Goal: Transaction & Acquisition: Book appointment/travel/reservation

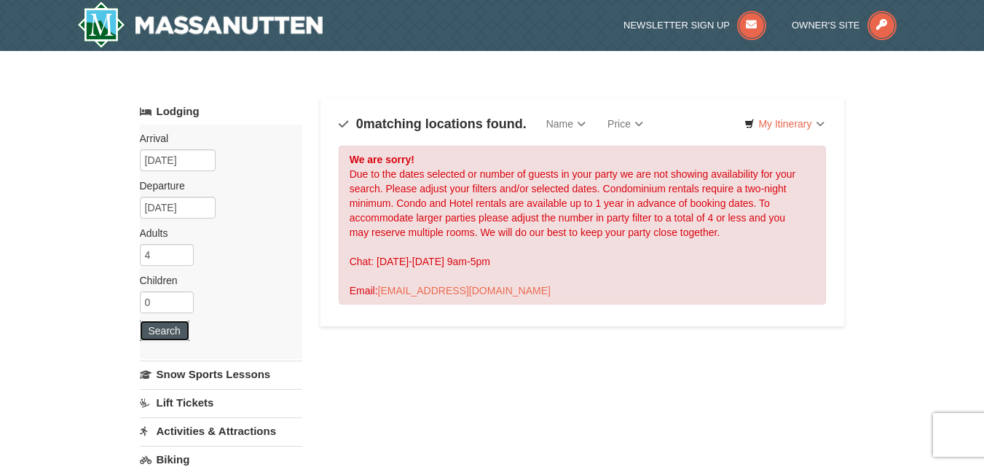
click at [155, 335] on button "Search" at bounding box center [165, 330] width 50 height 20
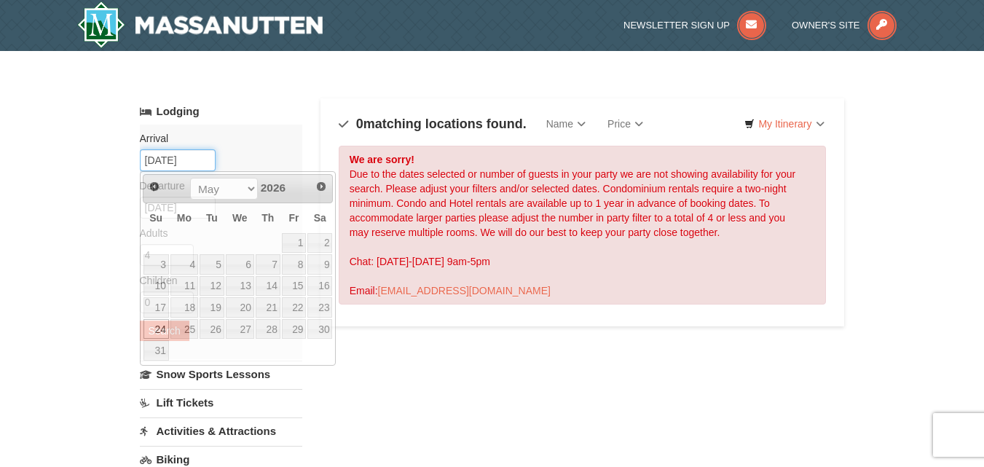
click at [206, 157] on input "[DATE]" at bounding box center [178, 160] width 76 height 22
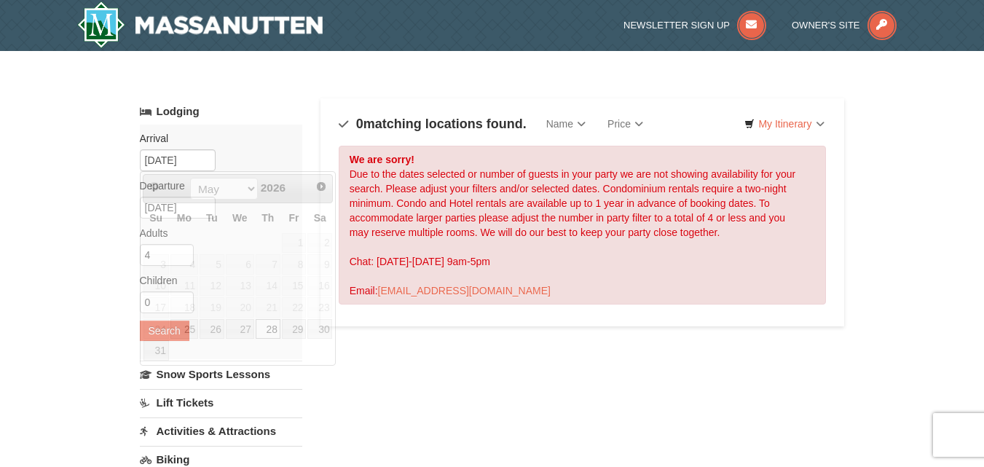
click at [283, 149] on div "Arrival Please format dates MM/DD/YYYY Please format dates MM/DD/YYYY 05/24/202…" at bounding box center [221, 242] width 162 height 235
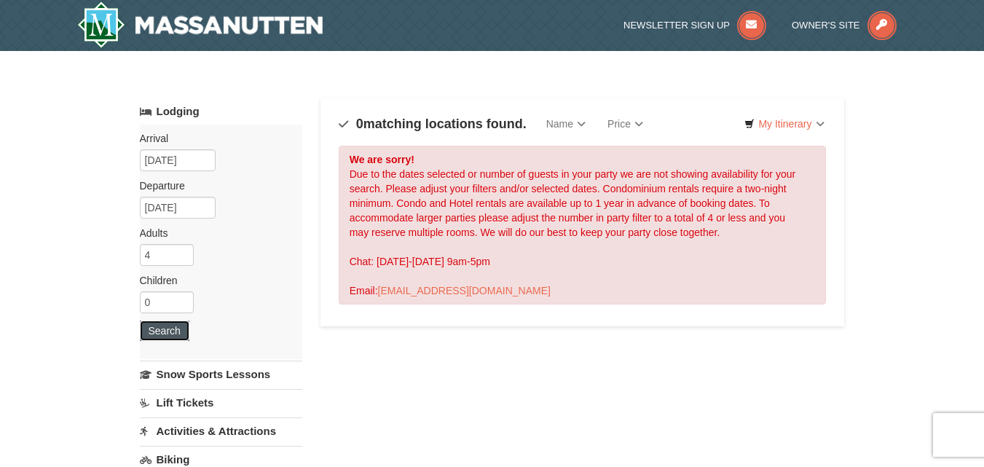
click at [171, 337] on button "Search" at bounding box center [165, 330] width 50 height 20
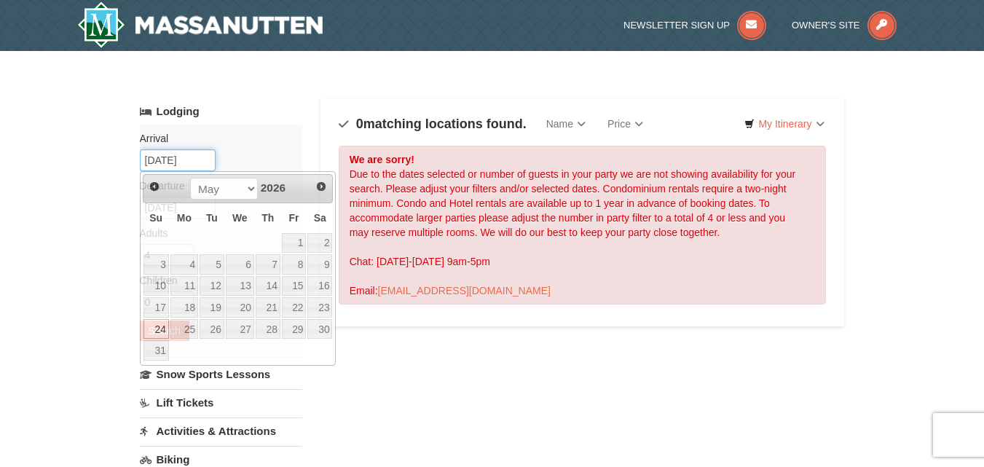
click at [207, 157] on input "[DATE]" at bounding box center [178, 160] width 76 height 22
click at [189, 287] on link "11" at bounding box center [184, 286] width 28 height 20
type input "[DATE]"
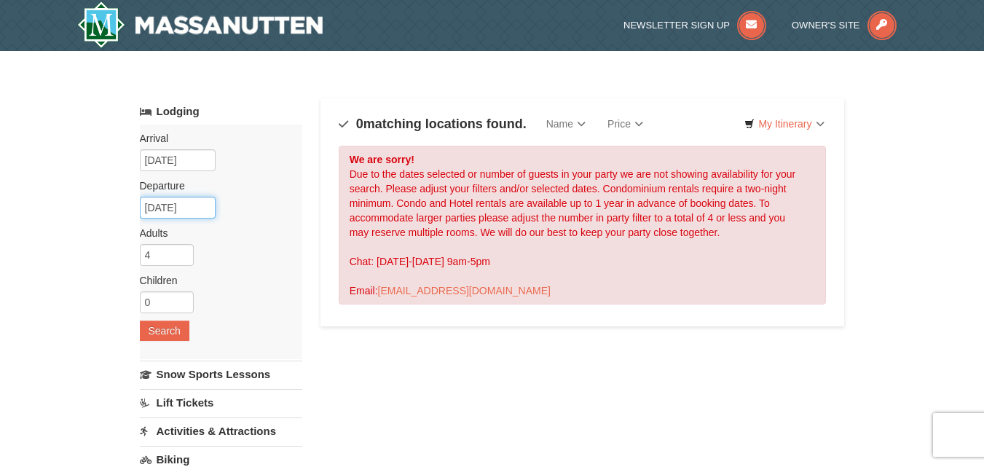
click at [191, 202] on input "[DATE]" at bounding box center [178, 208] width 76 height 22
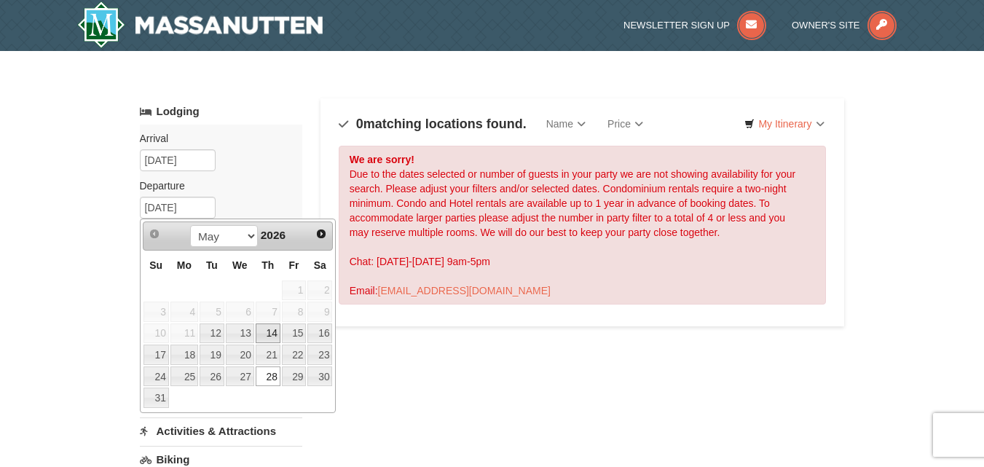
click at [276, 332] on link "14" at bounding box center [268, 333] width 25 height 20
type input "[DATE]"
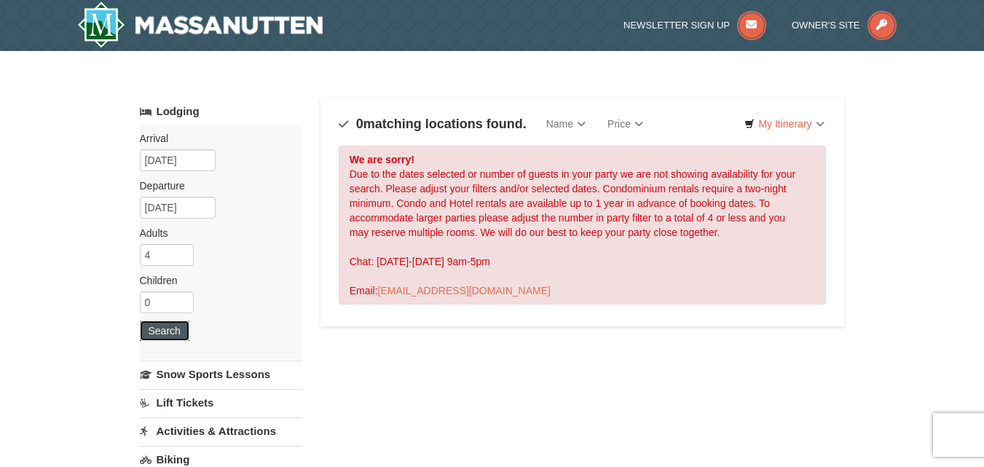
click at [171, 334] on button "Search" at bounding box center [165, 330] width 50 height 20
